Goal: Information Seeking & Learning: Understand process/instructions

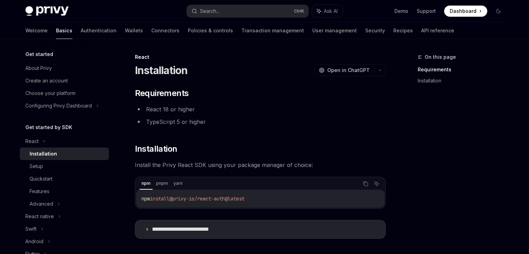
scroll to position [70, 0]
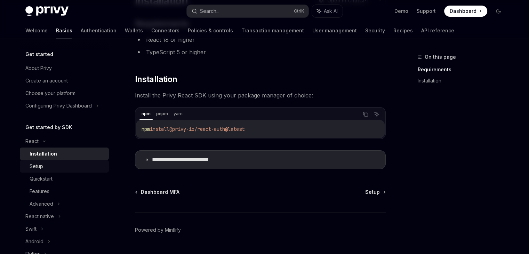
click at [69, 163] on div "Setup" at bounding box center [67, 166] width 75 height 8
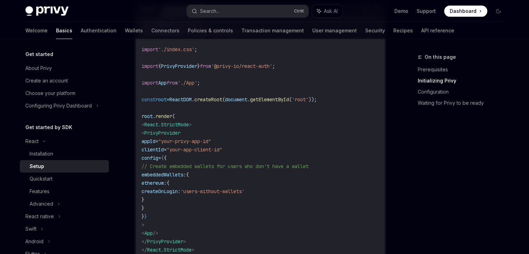
scroll to position [243, 0]
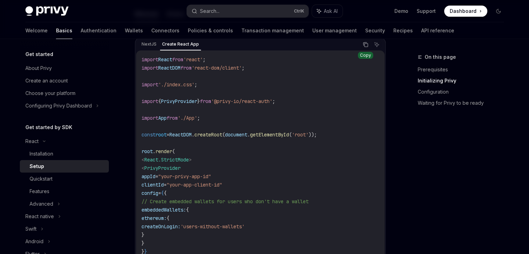
click at [363, 42] on icon "Copy the contents from the code block" at bounding box center [366, 45] width 6 height 6
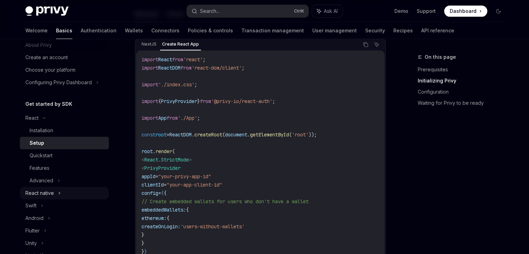
scroll to position [35, 0]
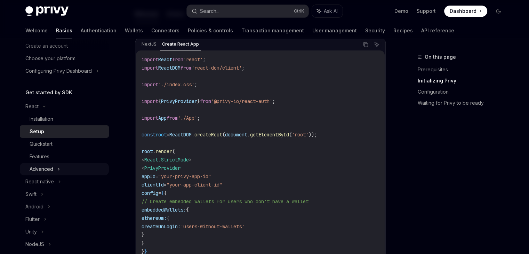
click at [53, 167] on div "Advanced" at bounding box center [64, 169] width 89 height 13
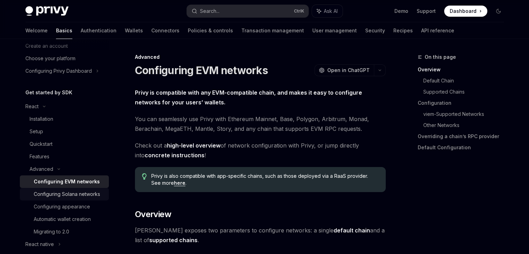
click at [78, 198] on div "Configuring Solana networks" at bounding box center [67, 194] width 66 height 8
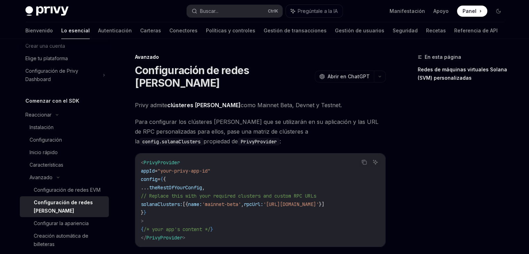
click at [308, 133] on span "Para configurar los clústeres [PERSON_NAME] que se utilizarán en su aplicación …" at bounding box center [260, 131] width 251 height 29
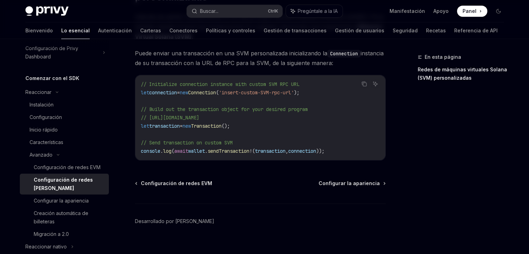
scroll to position [70, 0]
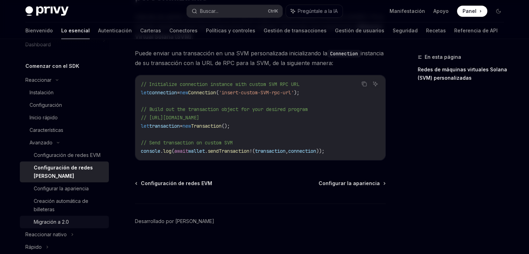
click at [69, 225] on font "Migración a 2.0" at bounding box center [51, 222] width 35 height 6
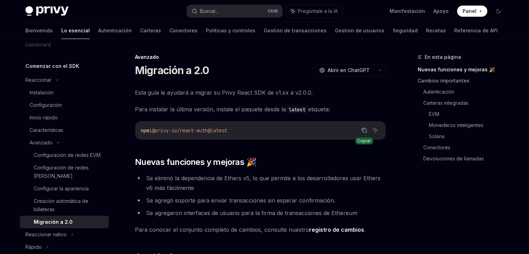
click at [363, 132] on icon "Copiar el contenido del bloque de código" at bounding box center [364, 130] width 6 height 6
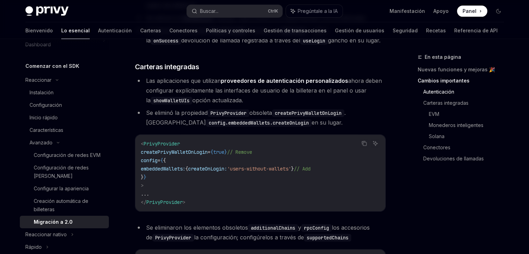
scroll to position [313, 0]
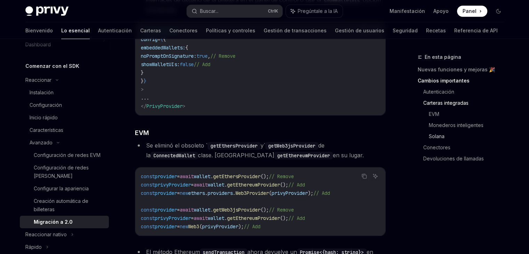
click at [430, 135] on font "Solana" at bounding box center [437, 136] width 16 height 6
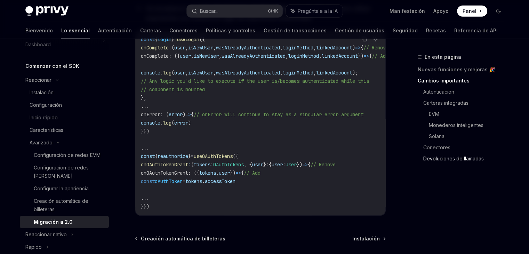
scroll to position [2149, 0]
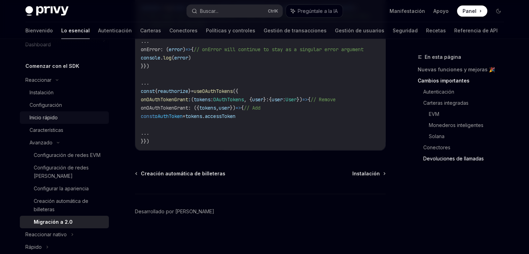
click at [31, 121] on div "Inicio rápido" at bounding box center [44, 117] width 28 height 8
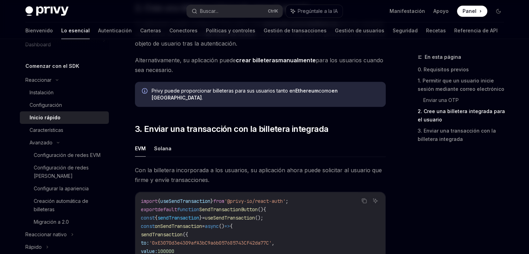
scroll to position [626, 0]
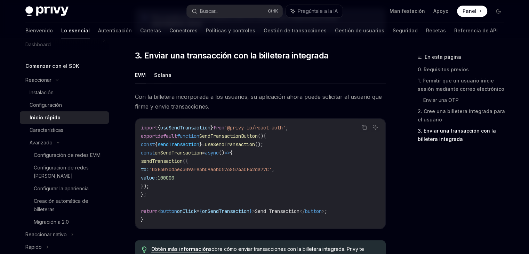
click at [160, 72] on font "Solana" at bounding box center [162, 75] width 17 height 6
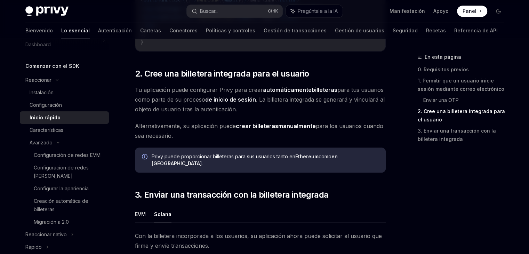
scroll to position [483, 0]
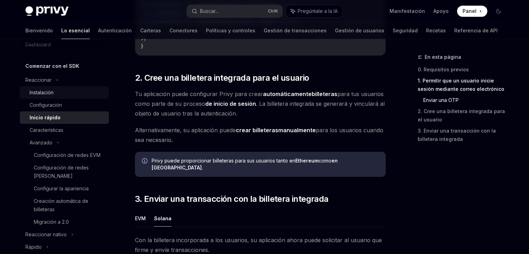
click at [51, 92] on font "Instalación" at bounding box center [42, 92] width 24 height 6
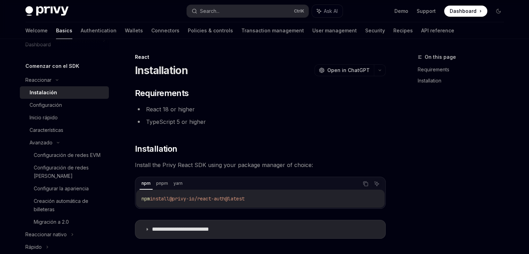
type textarea "*"
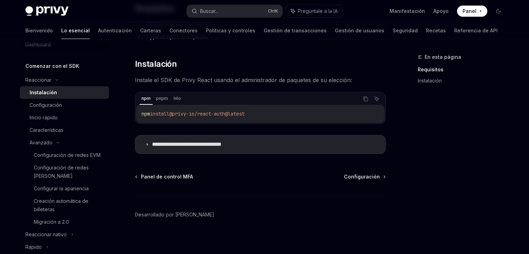
scroll to position [88, 0]
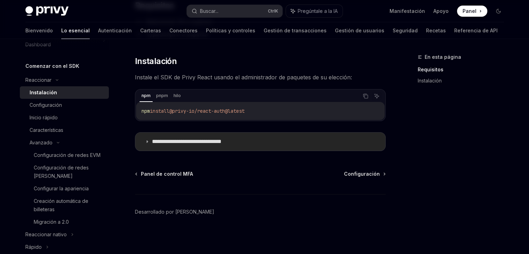
click at [147, 140] on icon at bounding box center [147, 141] width 4 height 4
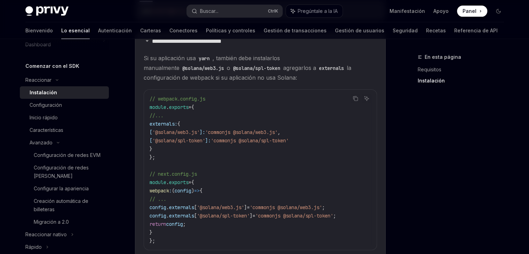
scroll to position [192, 0]
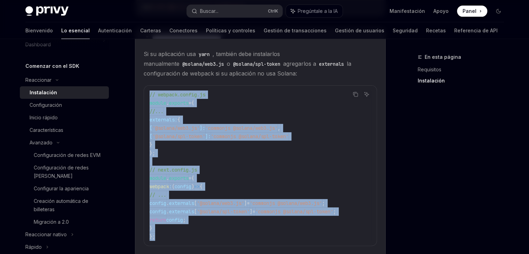
drag, startPoint x: 154, startPoint y: 240, endPoint x: 136, endPoint y: 94, distance: 147.9
click at [136, 94] on details "**********" at bounding box center [260, 145] width 251 height 235
copy code "// webpack.config.js module . exports = { //... externals: { [ '@solana/web3.js…"
